Goal: Information Seeking & Learning: Learn about a topic

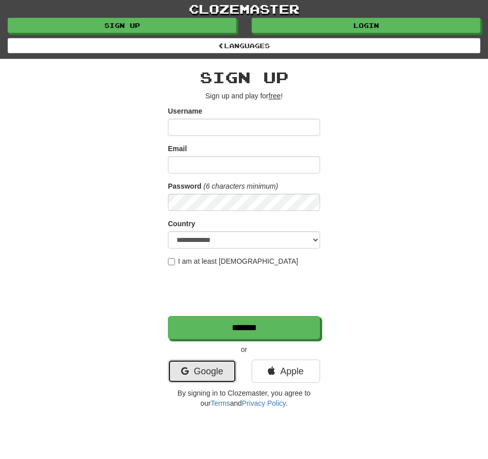
click at [203, 376] on link "Google" at bounding box center [202, 371] width 68 height 23
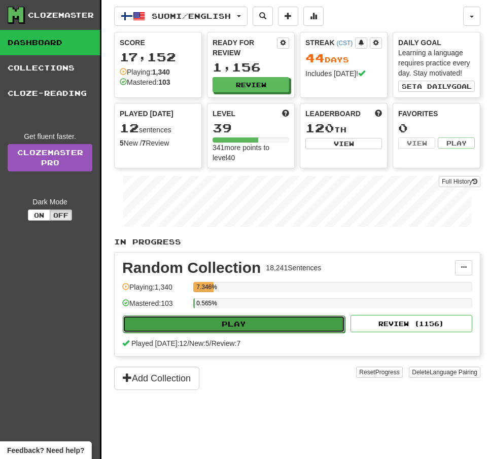
click at [237, 331] on button "Play" at bounding box center [234, 323] width 222 height 17
select select "**"
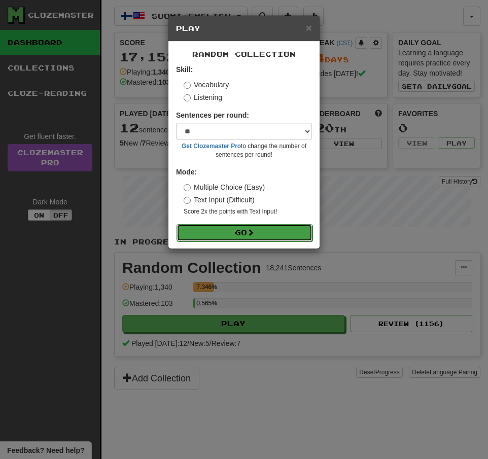
click at [230, 239] on button "Go" at bounding box center [244, 232] width 136 height 17
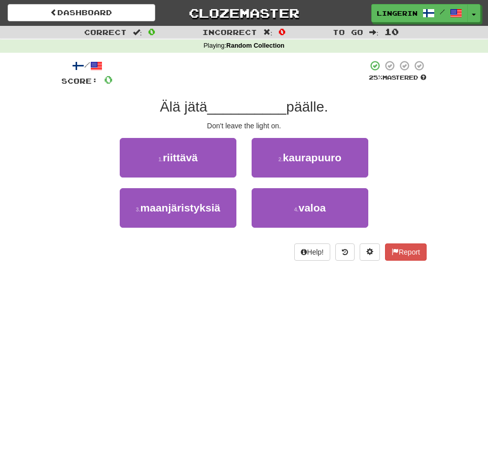
click at [197, 76] on div at bounding box center [240, 74] width 255 height 28
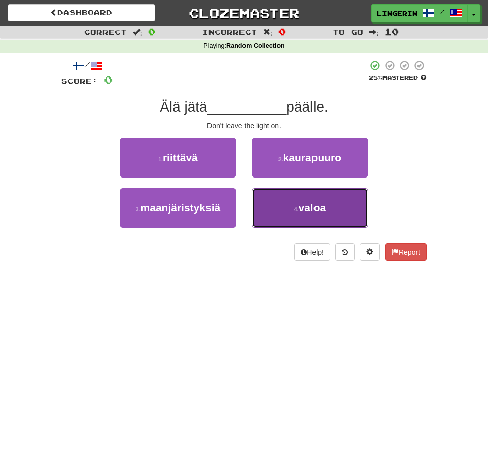
click at [296, 206] on small "4 ." at bounding box center [296, 209] width 5 height 6
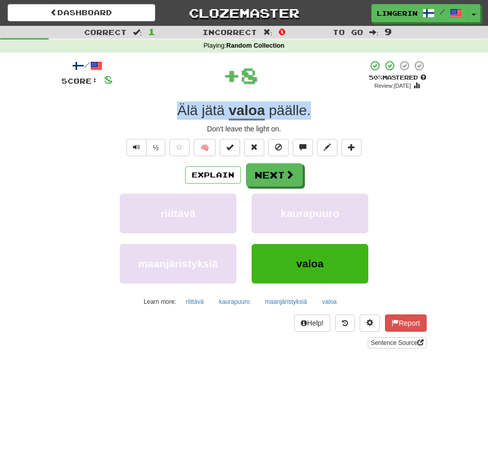
drag, startPoint x: 323, startPoint y: 112, endPoint x: 138, endPoint y: 113, distance: 184.6
click at [138, 113] on div "Älä jätä valoa päälle ." at bounding box center [243, 110] width 365 height 18
copy div "Älä jätä valoa päälle ."
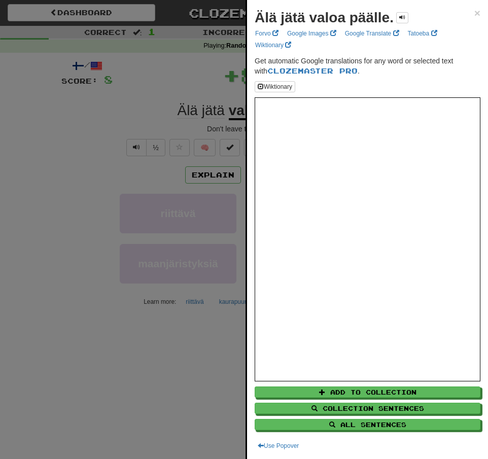
click at [70, 128] on div at bounding box center [244, 229] width 488 height 459
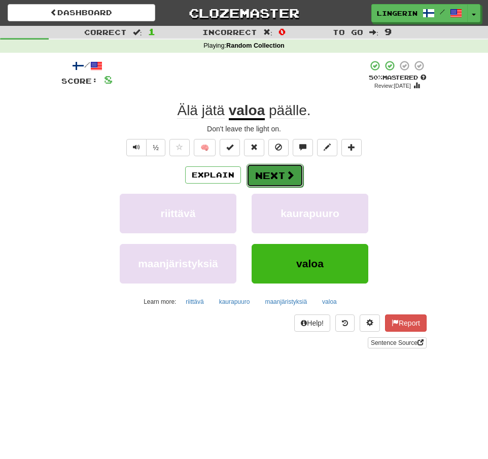
click at [292, 175] on span at bounding box center [289, 174] width 9 height 9
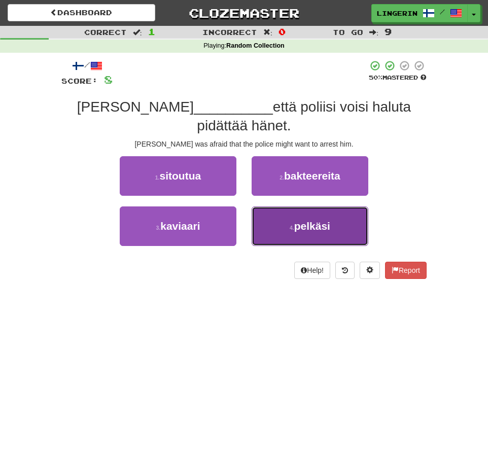
click at [298, 226] on button "4 . pelkäsi" at bounding box center [310, 226] width 117 height 40
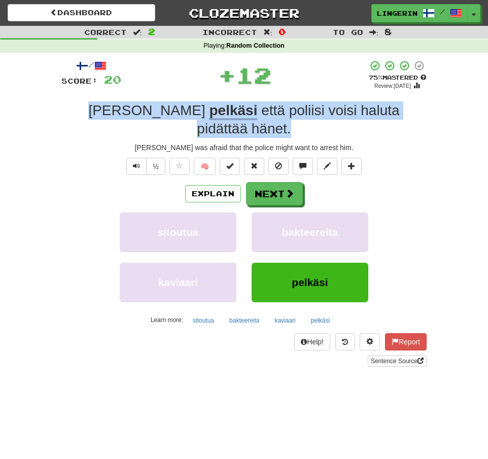
drag, startPoint x: 416, startPoint y: 116, endPoint x: 60, endPoint y: 111, distance: 355.5
click at [61, 111] on div "/ Score: 20 + 12 75 % Mastered Review: 2025-09-14 Tom pelkäsi että poliisi vois…" at bounding box center [243, 217] width 365 height 328
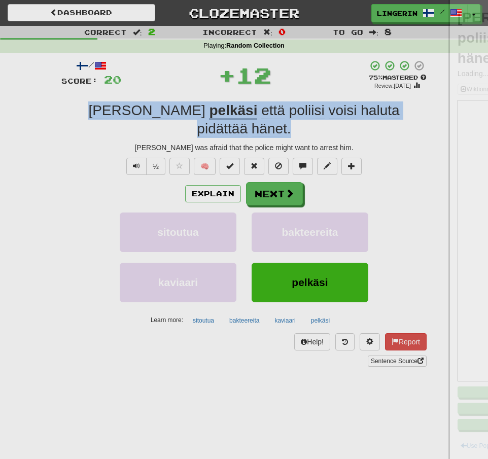
copy div "Tom pelkäsi että poliisi voisi haluta pidättää hänet ."
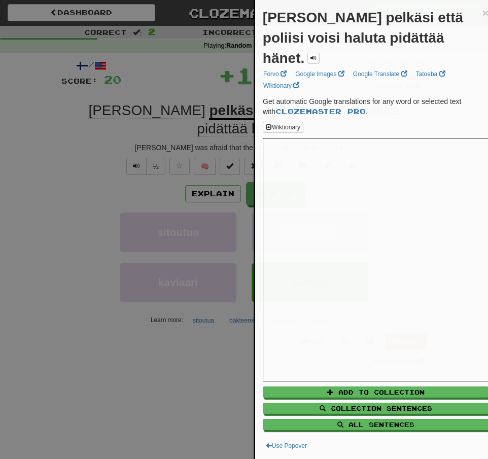
click at [26, 159] on div at bounding box center [244, 229] width 488 height 459
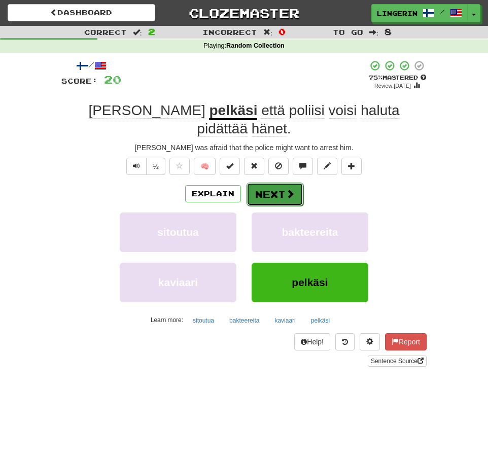
click at [273, 183] on button "Next" at bounding box center [274, 194] width 57 height 23
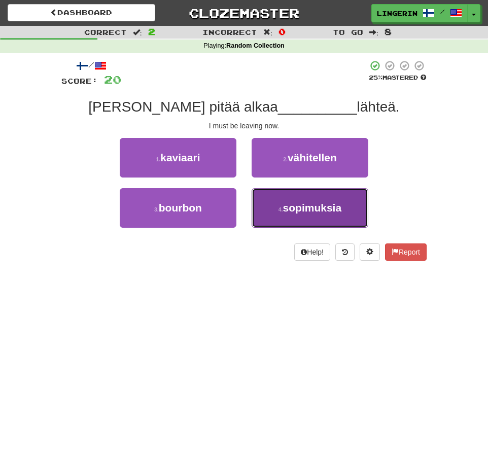
click at [297, 207] on span "sopimuksia" at bounding box center [312, 208] width 59 height 12
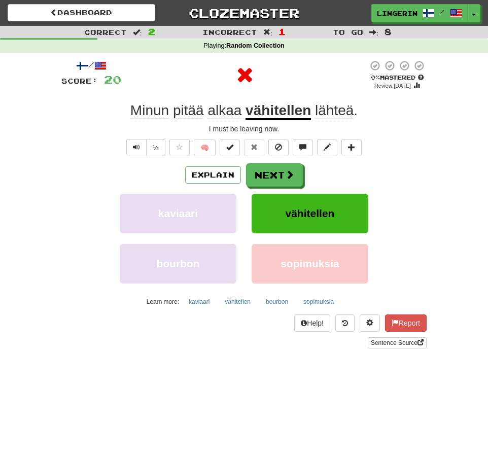
click at [422, 171] on div "Explain Next" at bounding box center [243, 174] width 365 height 23
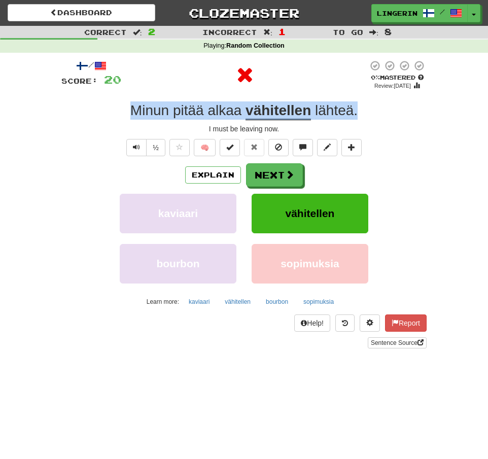
drag, startPoint x: 374, startPoint y: 113, endPoint x: 130, endPoint y: 112, distance: 244.4
click at [131, 111] on div "Minun pitää alkaa vähitellen lähteä ." at bounding box center [243, 110] width 365 height 18
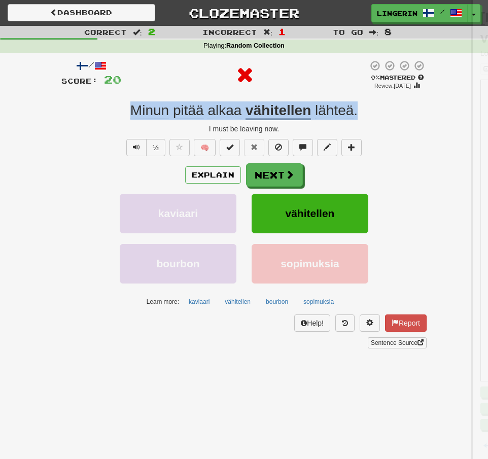
copy div "Minun pitää alkaa vähitellen lähteä ."
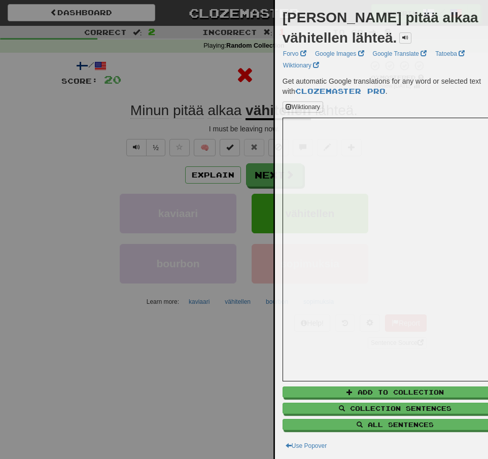
click at [57, 135] on div at bounding box center [244, 229] width 488 height 459
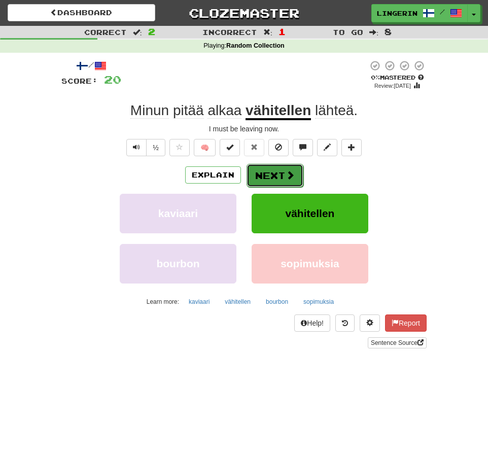
click at [281, 174] on button "Next" at bounding box center [274, 175] width 57 height 23
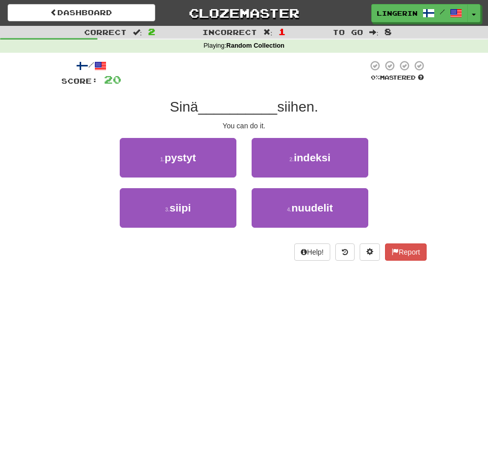
click at [446, 151] on div "Correct : 2 Incorrect : 1 To go : 8 Playing : Random Collection / Score: 20 0 %…" at bounding box center [244, 150] width 488 height 249
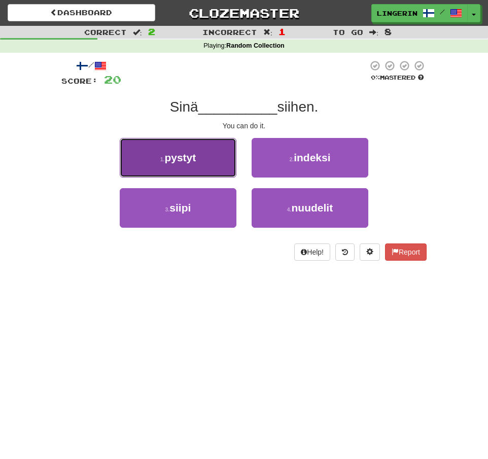
click at [209, 167] on button "1 . pystyt" at bounding box center [178, 158] width 117 height 40
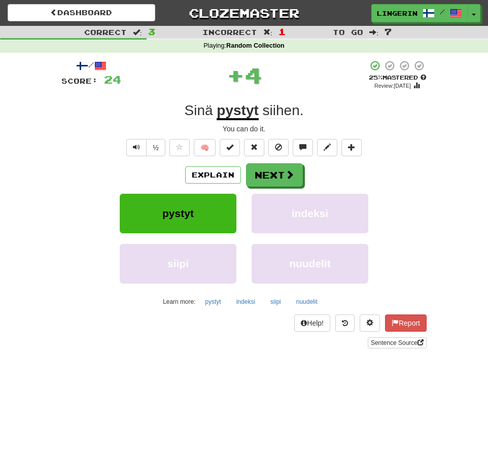
click at [344, 101] on div "Sinä pystyt siihen ." at bounding box center [243, 110] width 365 height 18
drag, startPoint x: 317, startPoint y: 118, endPoint x: 139, endPoint y: 102, distance: 179.2
click at [141, 102] on div "Sinä pystyt siihen ." at bounding box center [243, 110] width 365 height 18
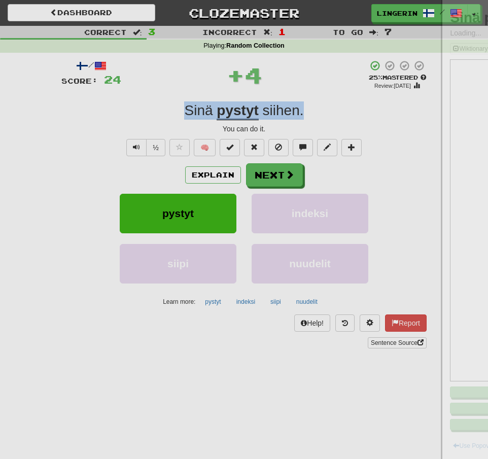
copy div "Sinä pystyt siihen ."
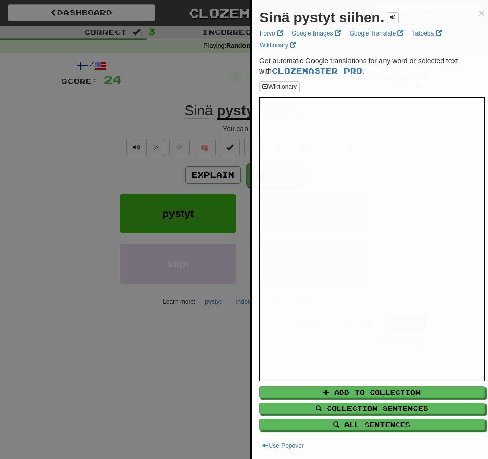
drag, startPoint x: 86, startPoint y: 102, endPoint x: 113, endPoint y: 76, distance: 37.3
click at [86, 102] on div at bounding box center [244, 229] width 488 height 459
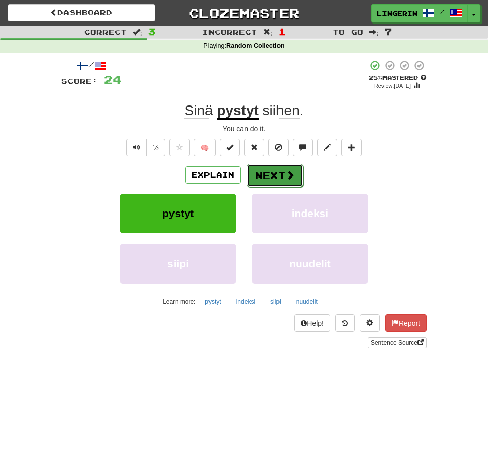
click at [287, 180] on span at bounding box center [289, 174] width 9 height 9
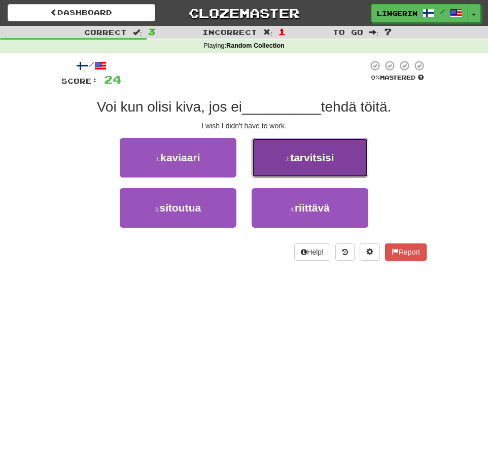
click at [300, 157] on span "tarvitsisi" at bounding box center [312, 158] width 44 height 12
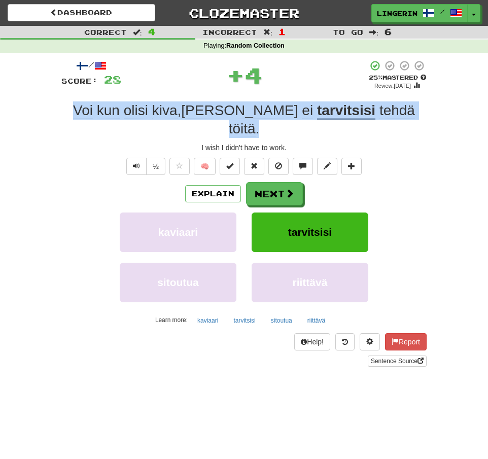
drag, startPoint x: 395, startPoint y: 112, endPoint x: 88, endPoint y: 106, distance: 307.3
click at [88, 106] on div "Voi kun olisi kiva , jos ei tarvitsisi tehdä töitä ." at bounding box center [243, 119] width 365 height 37
copy div "Voi kun olisi kiva , jos ei tarvitsisi tehdä töitä ."
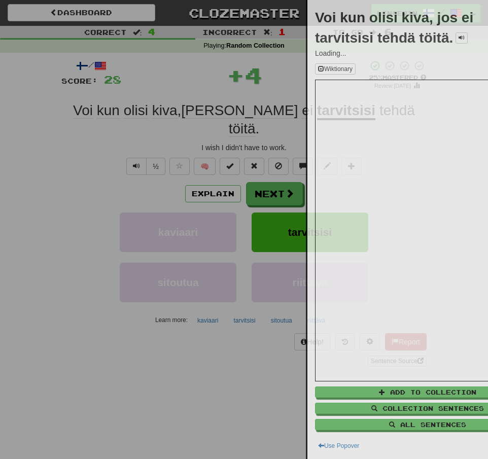
click at [44, 131] on div at bounding box center [244, 229] width 488 height 459
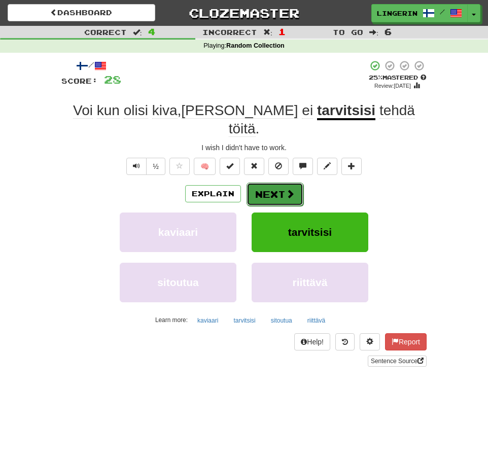
click at [290, 189] on span at bounding box center [289, 193] width 9 height 9
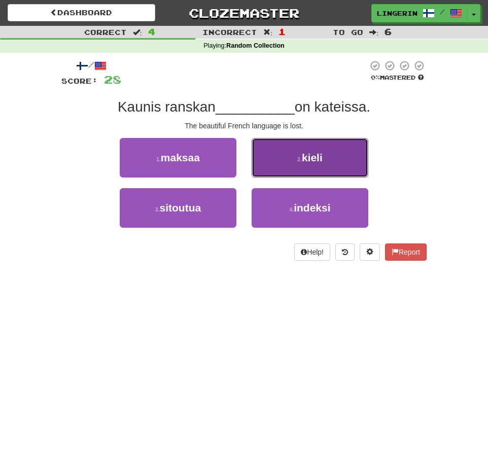
click at [300, 168] on button "2 . kieli" at bounding box center [310, 158] width 117 height 40
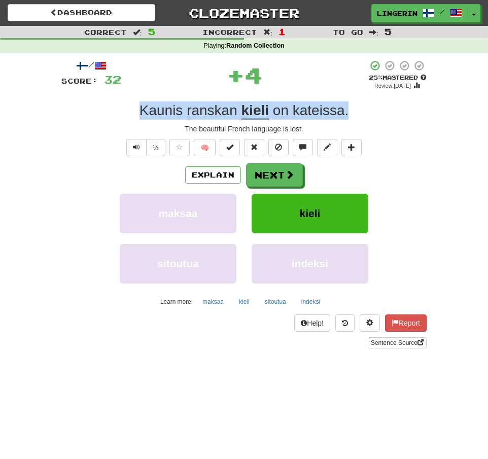
drag, startPoint x: 356, startPoint y: 116, endPoint x: 115, endPoint y: 107, distance: 242.1
click at [115, 108] on div "Kaunis ranskan kieli on kateissa ." at bounding box center [243, 110] width 365 height 18
copy div "Kaunis ranskan kieli on kateissa ."
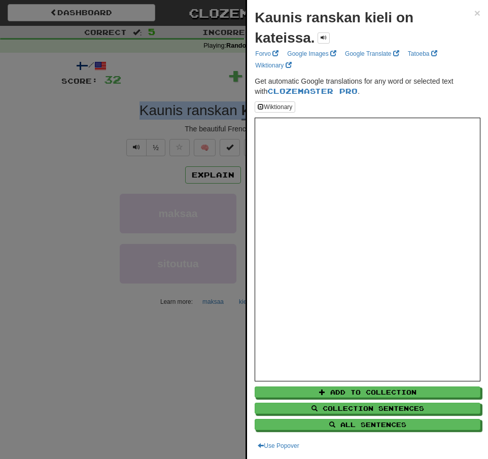
click at [81, 142] on div at bounding box center [244, 229] width 488 height 459
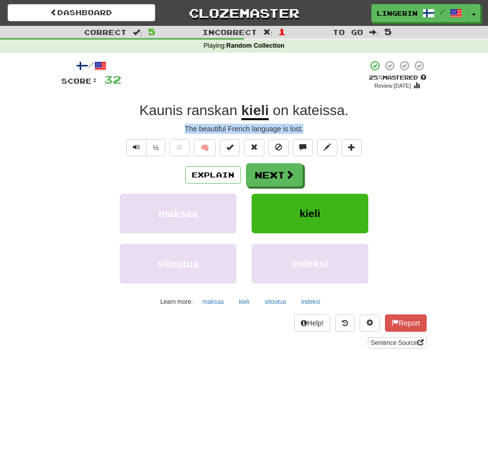
drag, startPoint x: 310, startPoint y: 132, endPoint x: 176, endPoint y: 132, distance: 133.9
click at [176, 132] on div "The beautiful French language is lost." at bounding box center [243, 129] width 365 height 10
copy div "The beautiful French language is lost."
click at [286, 178] on span at bounding box center [289, 174] width 9 height 9
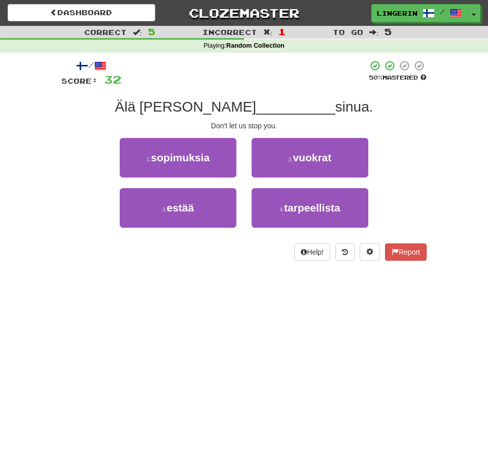
click at [443, 124] on div "Correct : 5 Incorrect : 1 To go : 5 Playing : Random Collection / Score: 32 50 …" at bounding box center [244, 150] width 488 height 249
drag, startPoint x: 288, startPoint y: 129, endPoint x: 193, endPoint y: 130, distance: 95.3
click at [193, 130] on div "Don't let us stop you." at bounding box center [243, 126] width 365 height 10
copy div "Don't let us stop you."
click at [420, 145] on div "1 . sopimuksia 2 . vuokrat" at bounding box center [244, 163] width 396 height 50
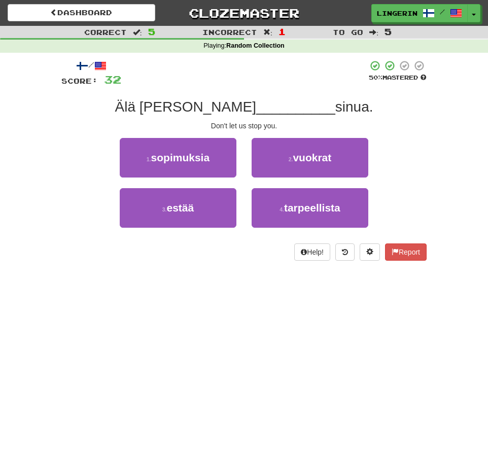
click at [418, 131] on div "Don't let us stop you." at bounding box center [243, 126] width 365 height 10
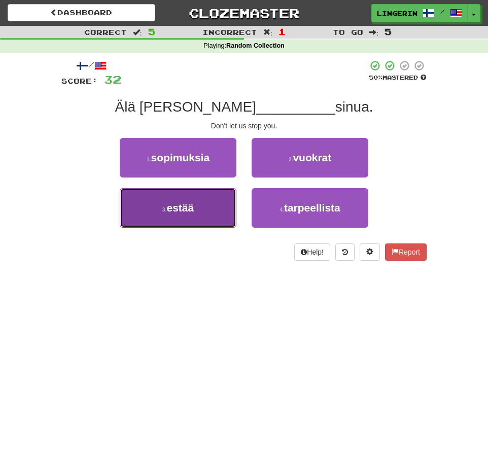
click at [203, 215] on button "3 . estää" at bounding box center [178, 208] width 117 height 40
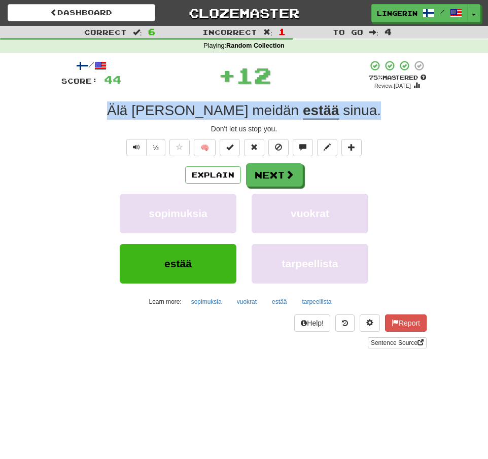
drag, startPoint x: 210, startPoint y: 108, endPoint x: 160, endPoint y: 100, distance: 51.3
click at [160, 100] on div "/ Score: 44 + 12 75 % Mastered Review: 2025-09-14 Älä anna meidän estää sinua .…" at bounding box center [243, 204] width 365 height 289
copy div "Älä anna meidän estää sinua ."
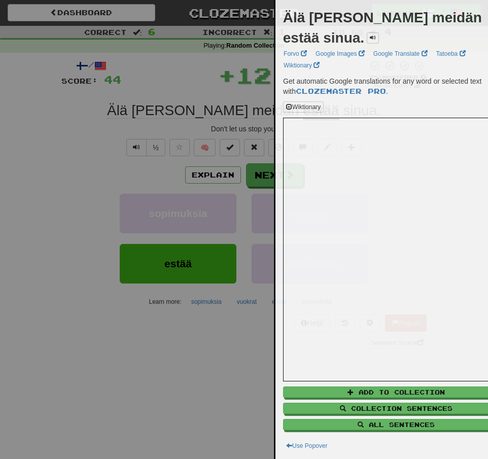
click at [97, 112] on div at bounding box center [244, 229] width 488 height 459
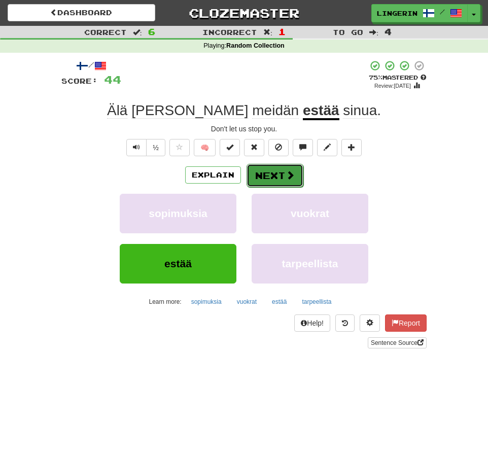
click at [270, 179] on button "Next" at bounding box center [274, 175] width 57 height 23
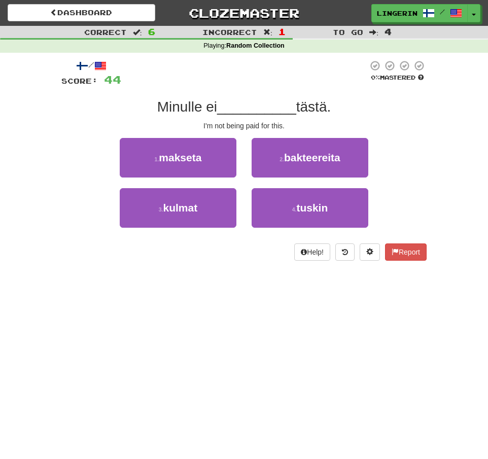
click at [403, 145] on div "1 . makseta 2 . bakteereita" at bounding box center [244, 163] width 396 height 50
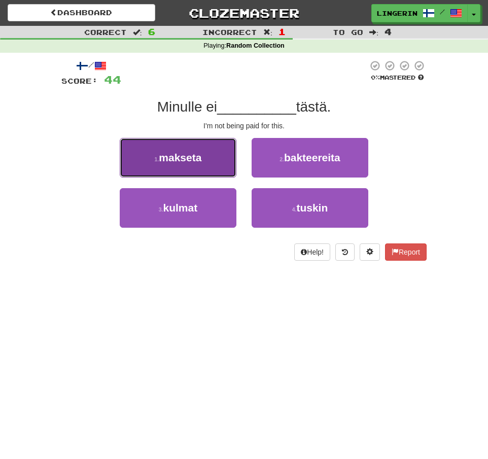
click at [207, 169] on button "1 . makseta" at bounding box center [178, 158] width 117 height 40
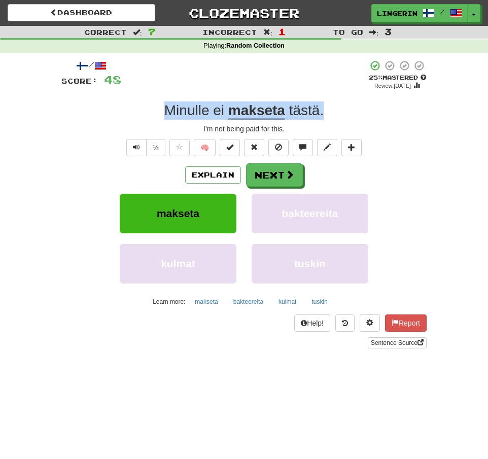
drag, startPoint x: 325, startPoint y: 109, endPoint x: 125, endPoint y: 112, distance: 199.3
click at [125, 112] on div "Minulle ei makseta tästä ." at bounding box center [243, 110] width 365 height 18
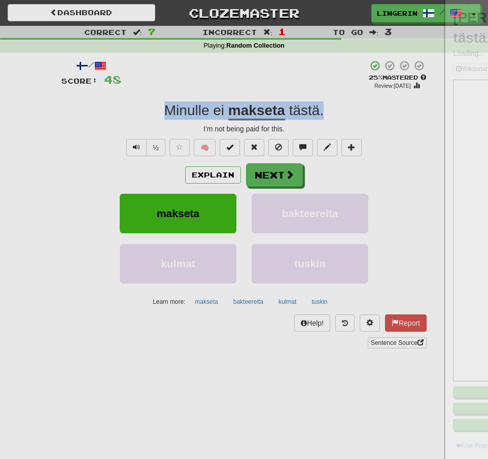
copy div "Minulle ei makseta tästä ."
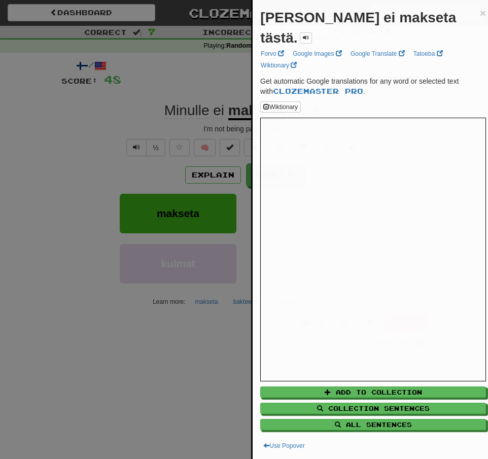
click at [95, 111] on div at bounding box center [244, 229] width 488 height 459
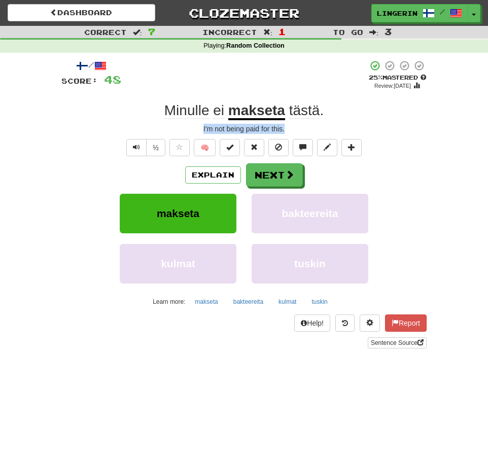
drag, startPoint x: 296, startPoint y: 125, endPoint x: 193, endPoint y: 129, distance: 102.5
click at [190, 129] on div "I'm not being paid for this." at bounding box center [243, 129] width 365 height 10
click at [258, 76] on div "+ 4" at bounding box center [244, 75] width 246 height 31
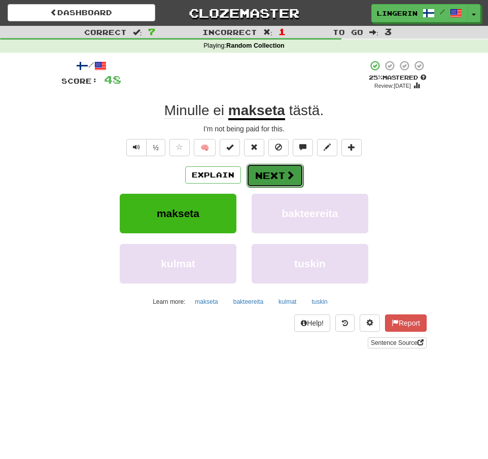
click at [263, 175] on button "Next" at bounding box center [274, 175] width 57 height 23
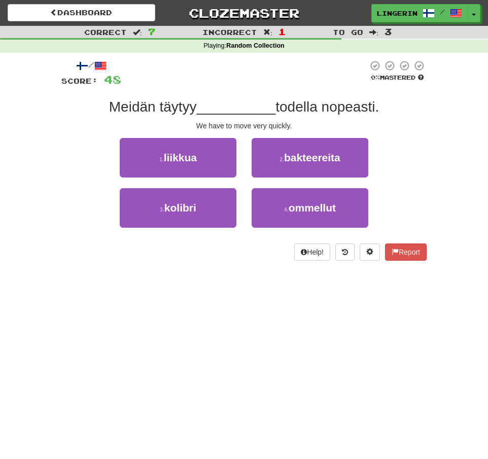
click at [399, 177] on div "1 . liikkua 2 . bakteereita" at bounding box center [244, 163] width 396 height 50
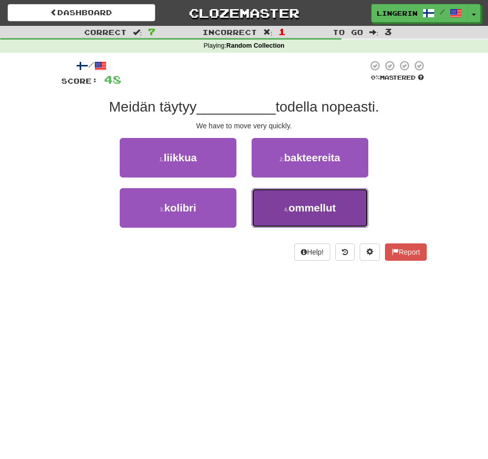
click at [323, 213] on span "ommellut" at bounding box center [312, 208] width 47 height 12
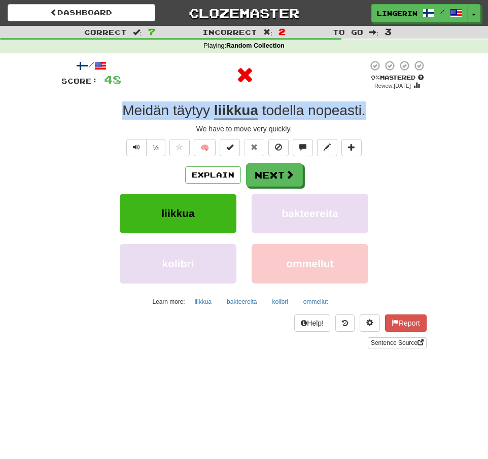
drag, startPoint x: 383, startPoint y: 115, endPoint x: 98, endPoint y: 116, distance: 285.0
click at [100, 116] on div "Meidän täytyy liikkua todella nopeasti ." at bounding box center [243, 110] width 365 height 18
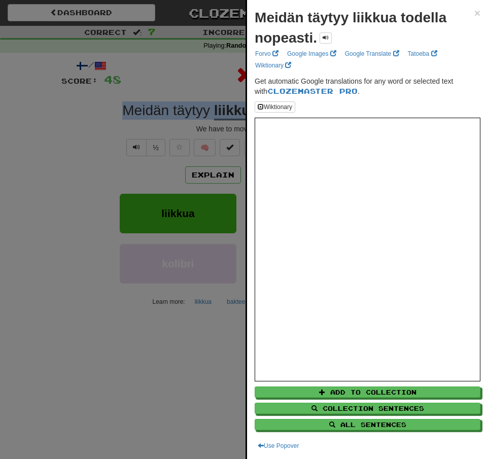
click at [7, 137] on div at bounding box center [244, 229] width 488 height 459
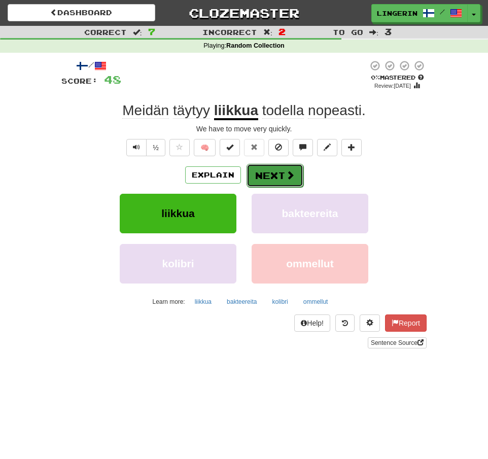
click at [276, 181] on button "Next" at bounding box center [274, 175] width 57 height 23
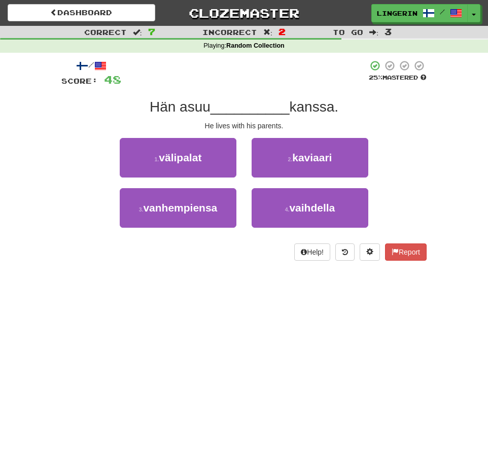
click at [419, 155] on div "1 . välipalat 2 . kaviaari" at bounding box center [244, 163] width 396 height 50
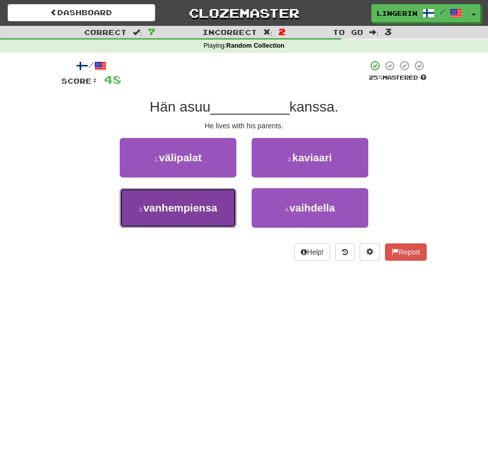
click at [201, 202] on span "vanhempiensa" at bounding box center [180, 208] width 74 height 12
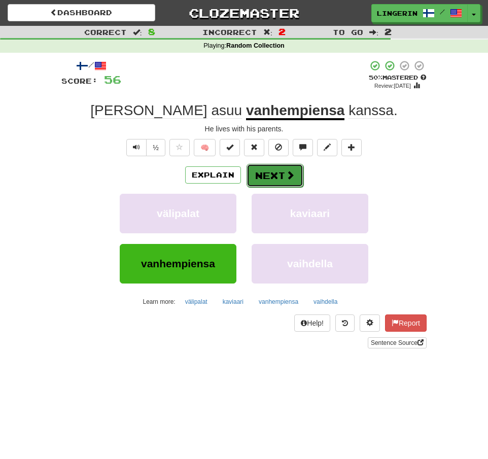
click at [290, 177] on span at bounding box center [289, 174] width 9 height 9
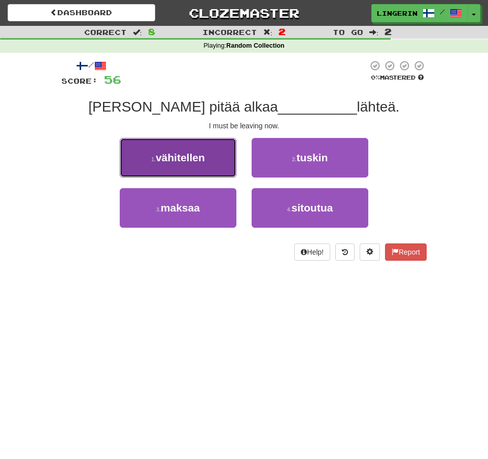
click at [194, 160] on span "vähitellen" at bounding box center [180, 158] width 49 height 12
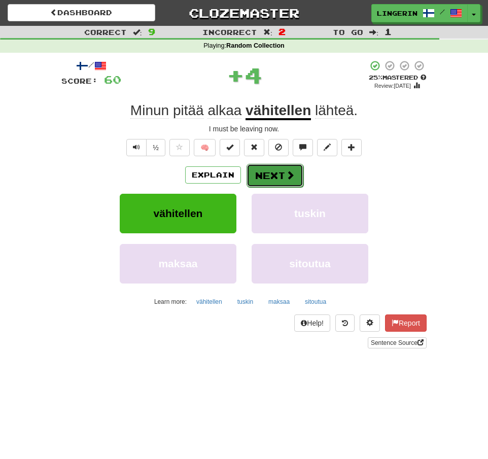
click at [289, 177] on span at bounding box center [289, 174] width 9 height 9
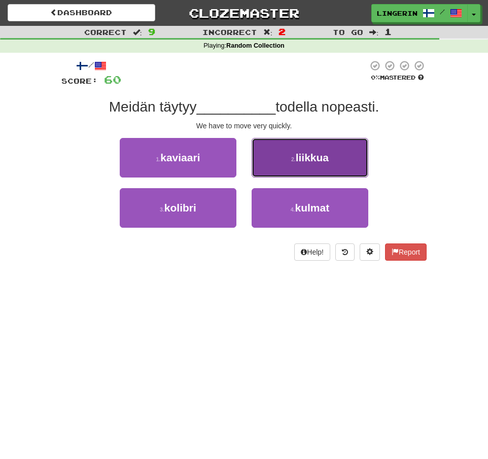
click at [292, 157] on small "2 ." at bounding box center [293, 159] width 5 height 6
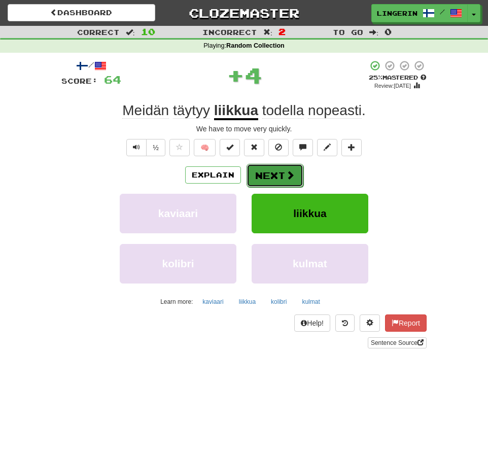
click at [265, 173] on button "Next" at bounding box center [274, 175] width 57 height 23
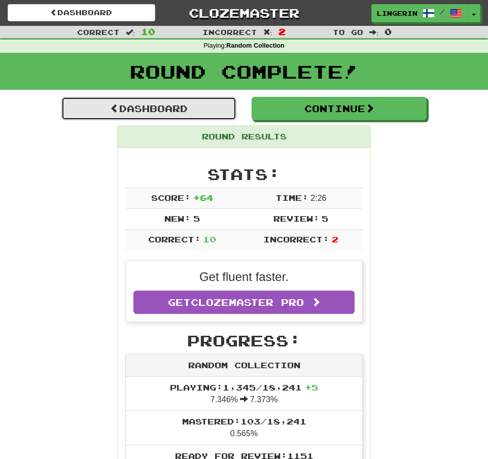
click at [181, 102] on link "Dashboard" at bounding box center [148, 108] width 175 height 23
